Goal: Task Accomplishment & Management: Use online tool/utility

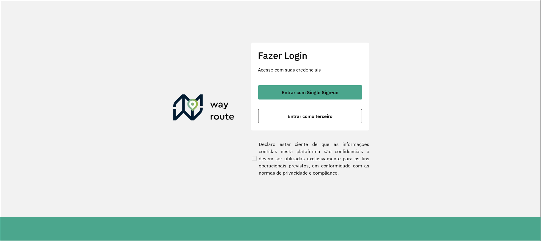
click at [278, 82] on div "Fazer Login Acesse com suas credenciais Entrar com Single Sign-on Entrar como t…" at bounding box center [310, 86] width 119 height 88
click at [289, 98] on button "Entrar com Single Sign-on" at bounding box center [310, 92] width 104 height 14
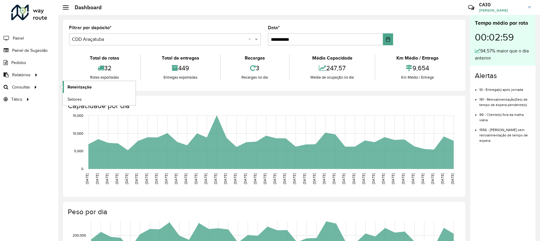
click at [74, 90] on link "Roteirização" at bounding box center [99, 87] width 73 height 12
click at [44, 49] on span "Painel de Sugestão" at bounding box center [30, 50] width 37 height 6
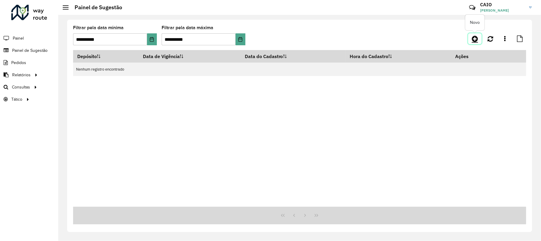
click at [472, 37] on link at bounding box center [475, 38] width 13 height 11
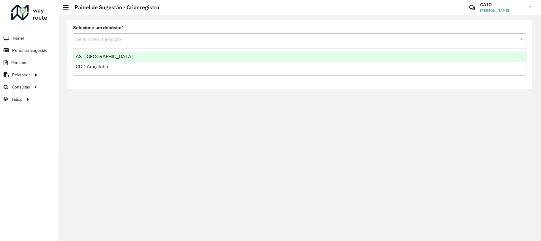
click at [147, 44] on div "Selecione uma opção" at bounding box center [299, 39] width 453 height 12
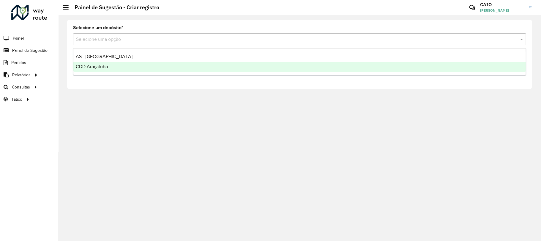
click at [131, 64] on div "CDD Araçatuba" at bounding box center [299, 67] width 453 height 10
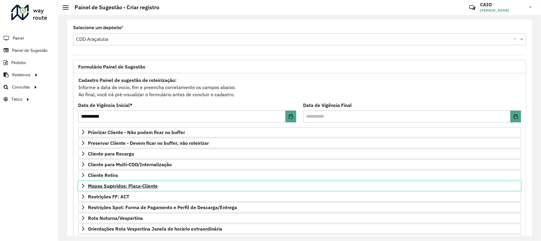
click at [152, 187] on span "Mapas Sugeridos: Placa-Cliente" at bounding box center [123, 185] width 70 height 5
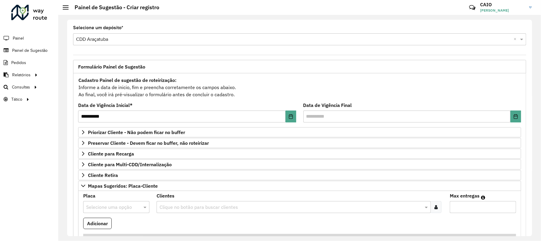
click at [111, 210] on input "text" at bounding box center [110, 206] width 48 height 7
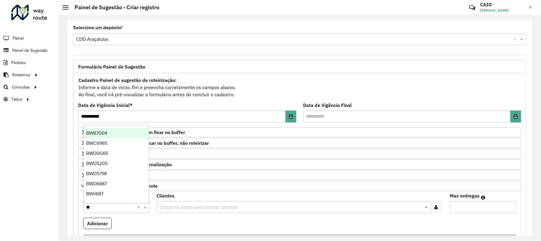
type input "***"
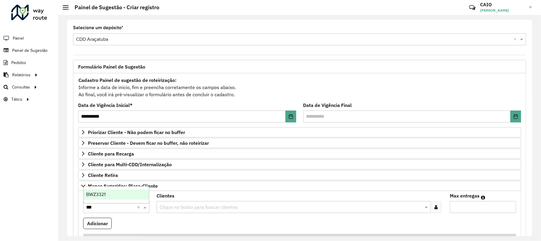
click at [121, 189] on div "BWZ3321" at bounding box center [116, 194] width 65 height 10
click at [166, 206] on input "text" at bounding box center [290, 206] width 265 height 7
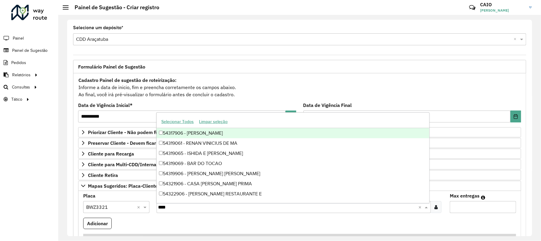
type input "*****"
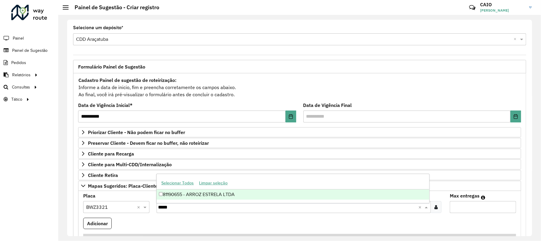
click at [193, 196] on div "81190655 - ARROZ ESTRELA LTDA" at bounding box center [293, 194] width 273 height 10
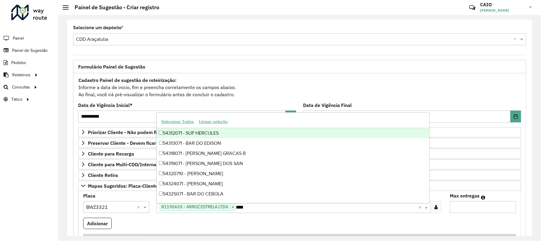
type input "*****"
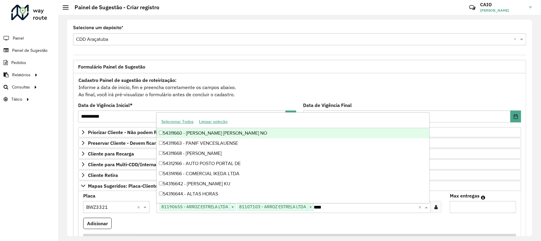
type input "*****"
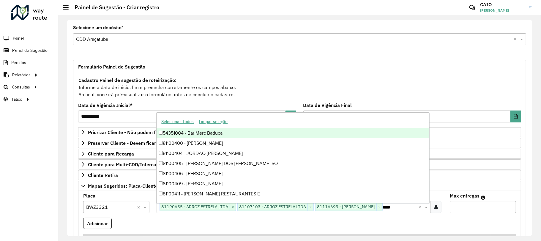
type input "*****"
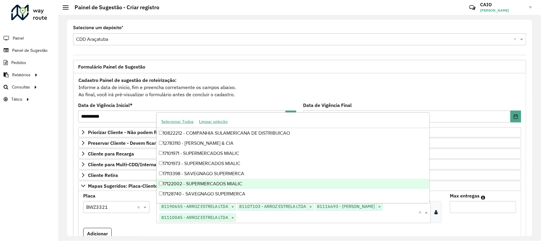
click at [512, 205] on input "Max entregas" at bounding box center [483, 207] width 66 height 12
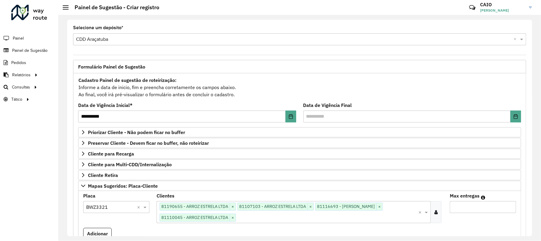
click at [511, 205] on input "Max entregas" at bounding box center [483, 207] width 66 height 12
click at [511, 205] on input "*" at bounding box center [483, 207] width 66 height 12
click at [510, 205] on input "*" at bounding box center [483, 207] width 66 height 12
type input "*"
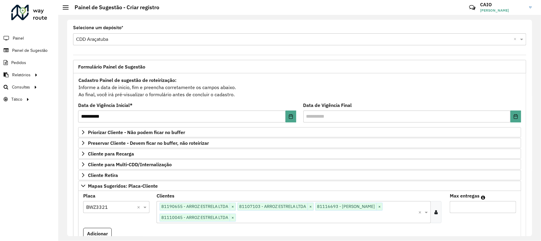
click at [510, 205] on input "*" at bounding box center [483, 207] width 66 height 12
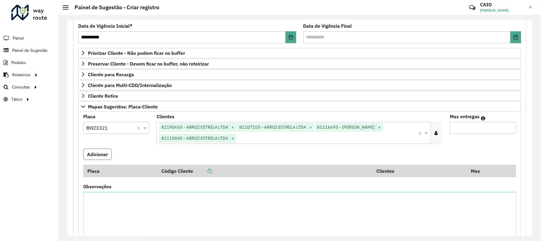
click at [92, 153] on button "Adicionar" at bounding box center [97, 153] width 29 height 11
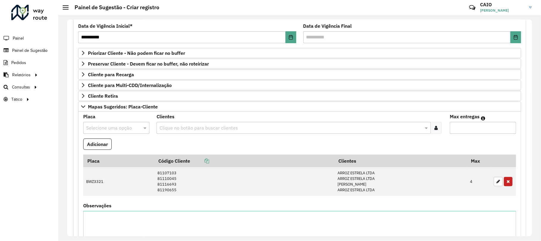
scroll to position [198, 0]
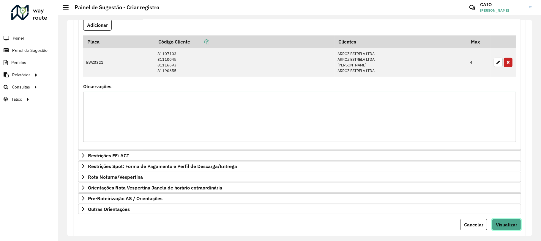
click at [510, 224] on button "Visualizar" at bounding box center [506, 224] width 29 height 11
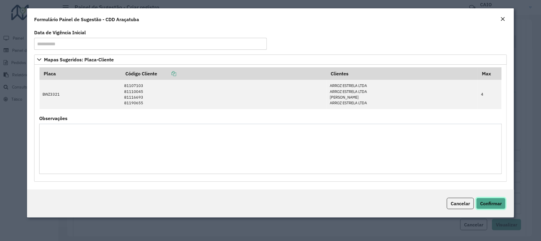
click at [486, 198] on button "Confirmar" at bounding box center [491, 202] width 29 height 11
